Goal: Find contact information: Find contact information

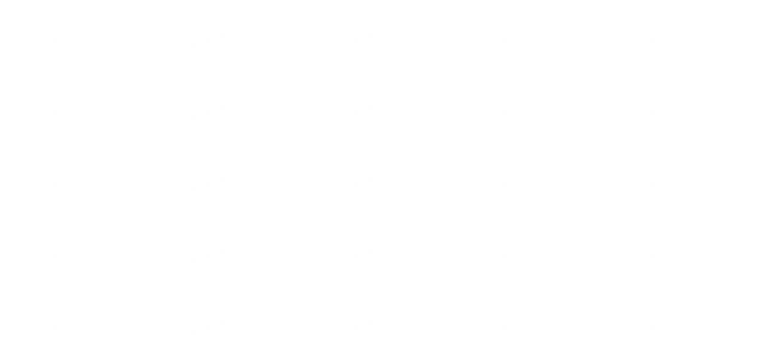
select select "Song"
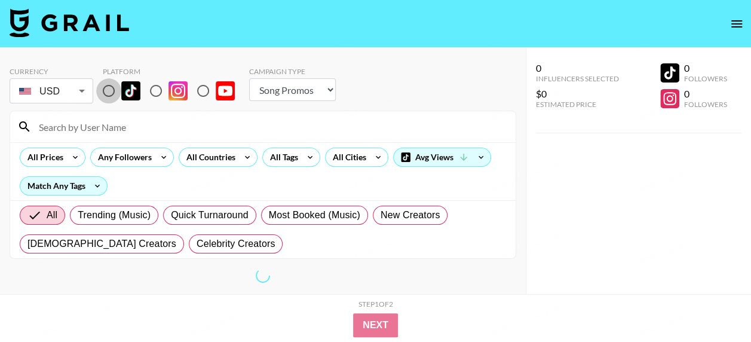
click at [112, 90] on input "radio" at bounding box center [108, 90] width 25 height 25
radio input "true"
click at [117, 128] on input at bounding box center [270, 126] width 477 height 19
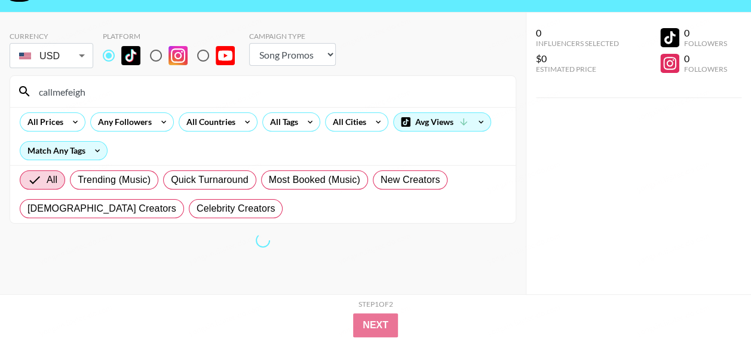
scroll to position [36, 0]
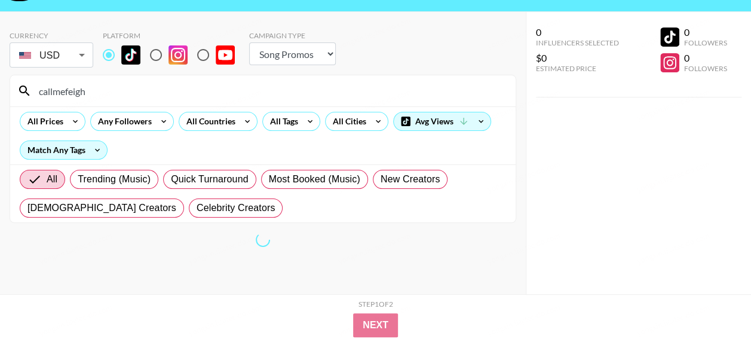
type input "callmefeigh"
click at [324, 51] on select "Choose Type... Song Promos Brand Promos" at bounding box center [292, 53] width 87 height 23
select select "Brand"
click at [249, 42] on select "Choose Type... Song Promos Brand Promos" at bounding box center [292, 53] width 87 height 23
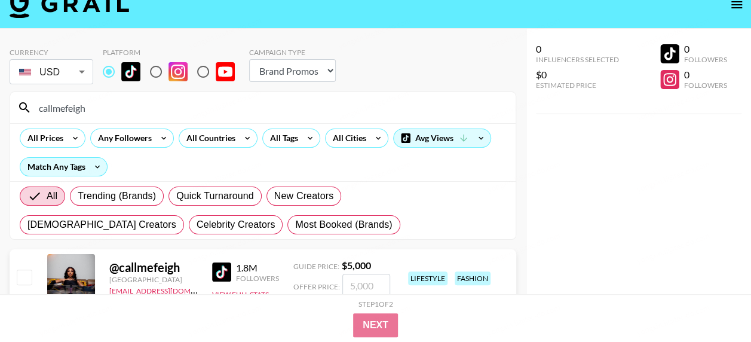
scroll to position [65, 0]
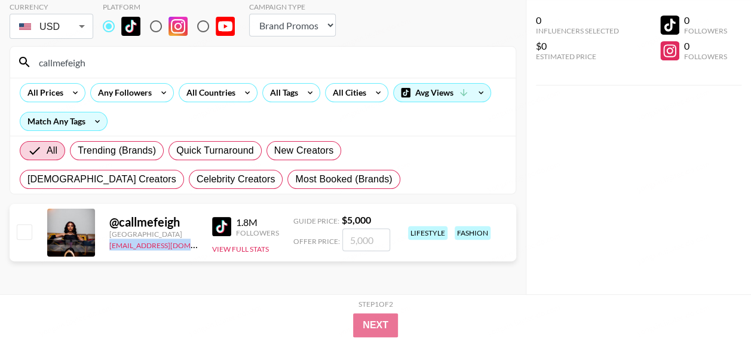
drag, startPoint x: 108, startPoint y: 243, endPoint x: 198, endPoint y: 244, distance: 90.2
click at [198, 244] on div "@ callmefeigh [GEOGRAPHIC_DATA] [EMAIL_ADDRESS][DOMAIN_NAME] 1.8M Followers Vie…" at bounding box center [263, 232] width 507 height 57
drag, startPoint x: 198, startPoint y: 244, endPoint x: 192, endPoint y: 271, distance: 27.5
click at [192, 271] on div "Currency USD USD ​ Platform Campaign Type Choose Type... Song Promos Brand Prom…" at bounding box center [263, 138] width 526 height 311
drag, startPoint x: 106, startPoint y: 246, endPoint x: 191, endPoint y: 245, distance: 84.3
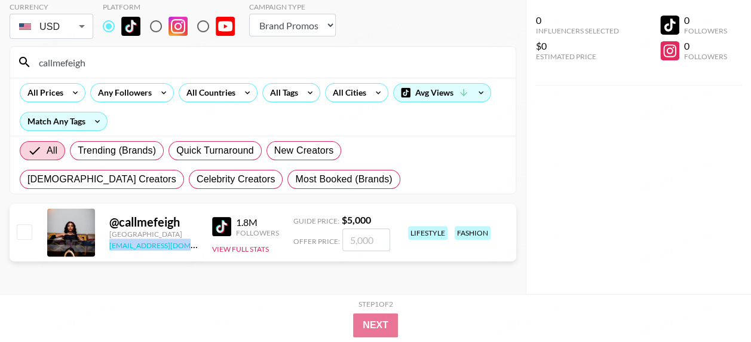
click at [191, 245] on div "@ callmefeigh [GEOGRAPHIC_DATA] [EMAIL_ADDRESS][DOMAIN_NAME] 1.8M Followers Vie…" at bounding box center [263, 232] width 507 height 57
copy link "[EMAIL_ADDRESS][DOMAIN_NAME]"
click at [513, 263] on div "@ callmefeigh [GEOGRAPHIC_DATA] [EMAIL_ADDRESS][DOMAIN_NAME] 1.8M Followers Vie…" at bounding box center [263, 235] width 507 height 62
